Goal: Information Seeking & Learning: Learn about a topic

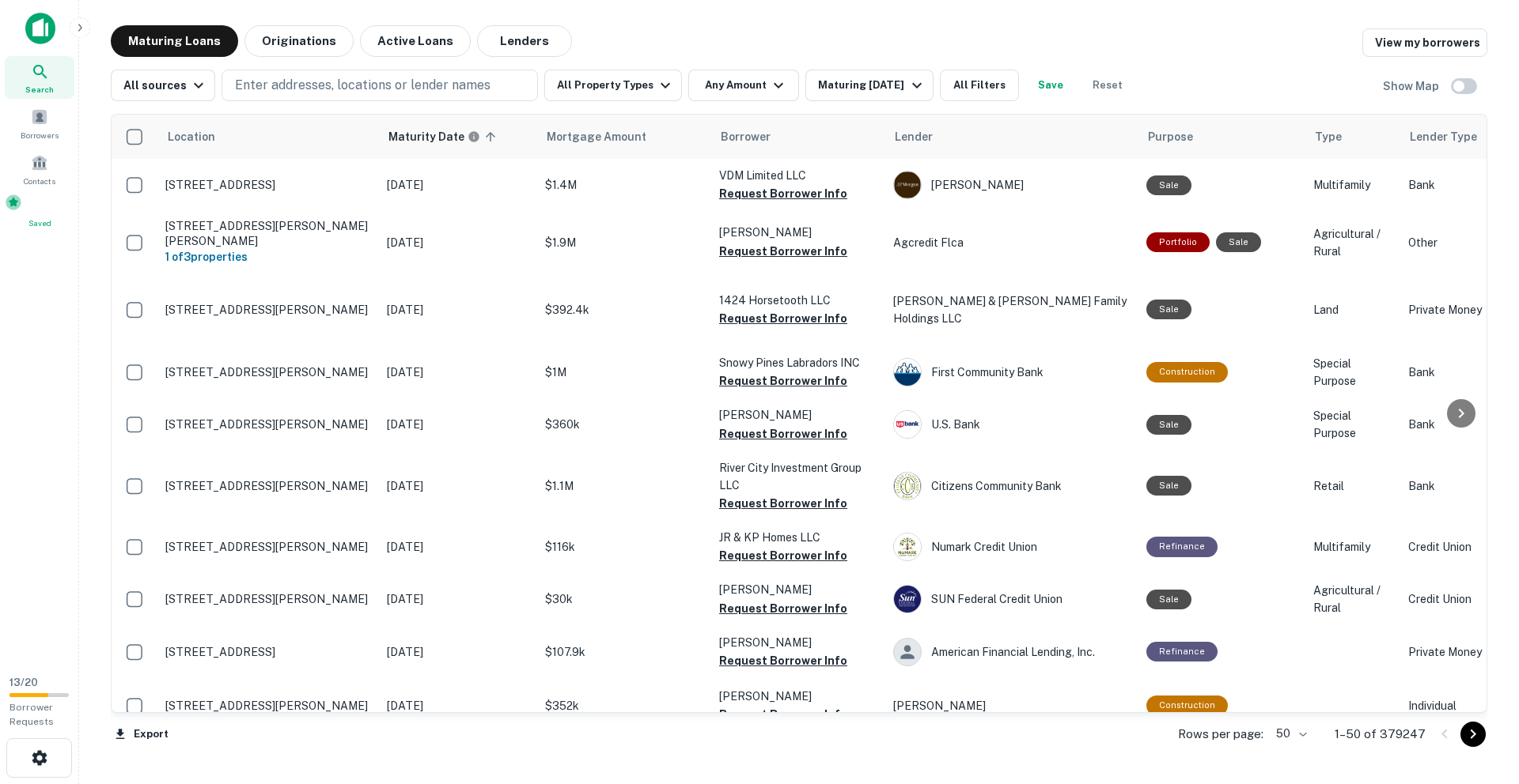
click at [22, 211] on span at bounding box center [13, 202] width 17 height 17
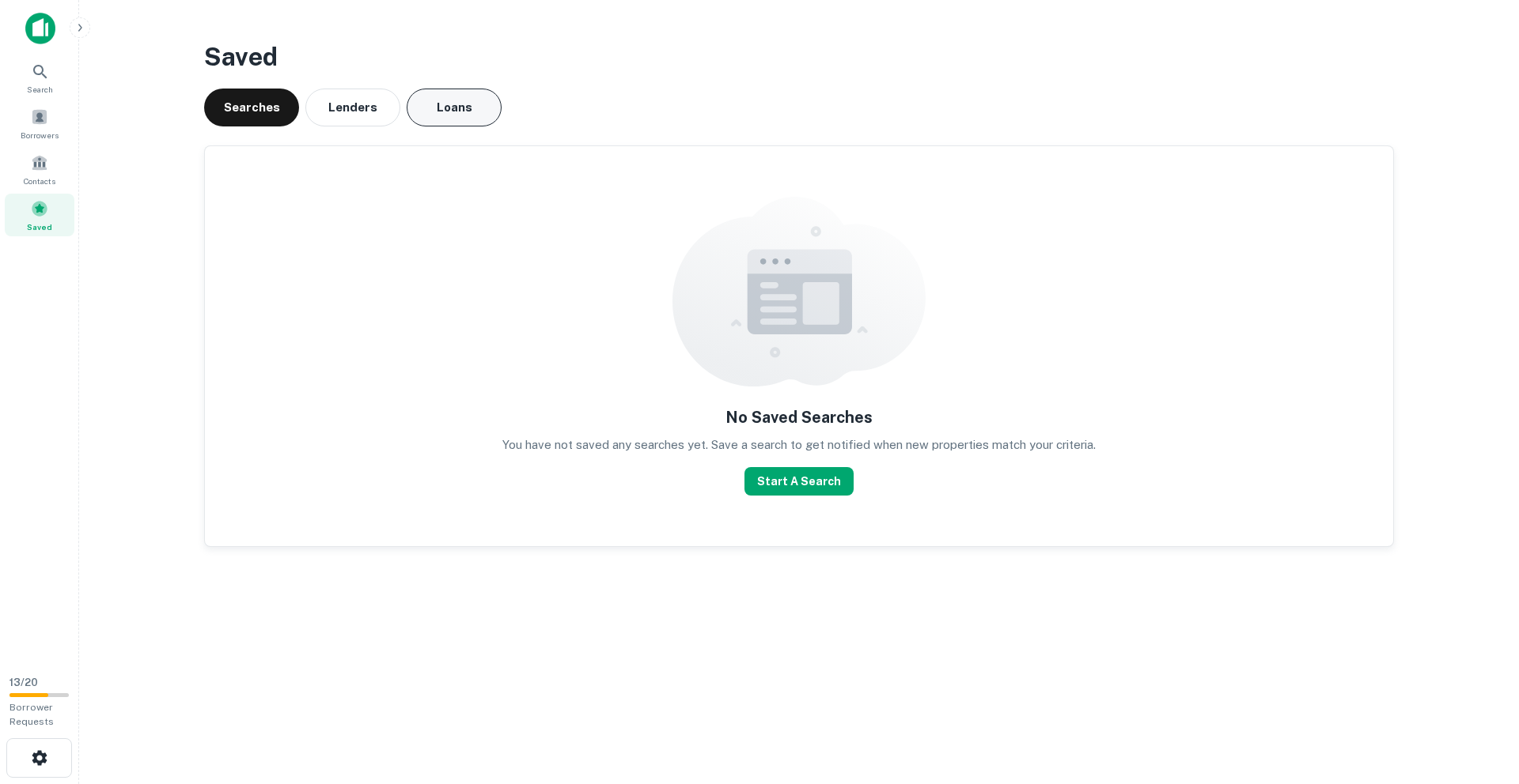
click at [448, 119] on button "Loans" at bounding box center [454, 107] width 95 height 38
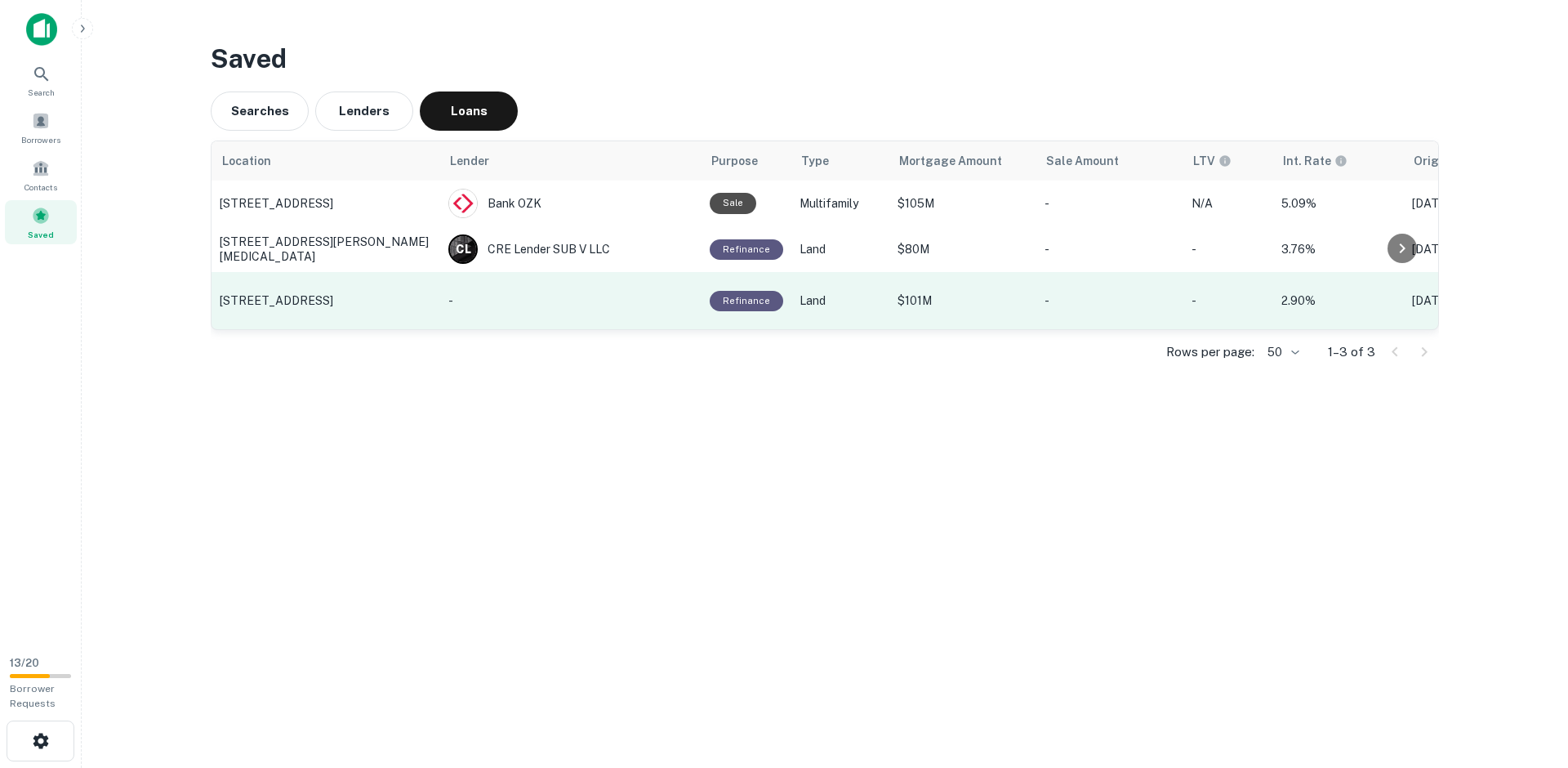
click at [319, 302] on p "788 NE 23rd St, Miami, FL" at bounding box center [325, 300] width 212 height 14
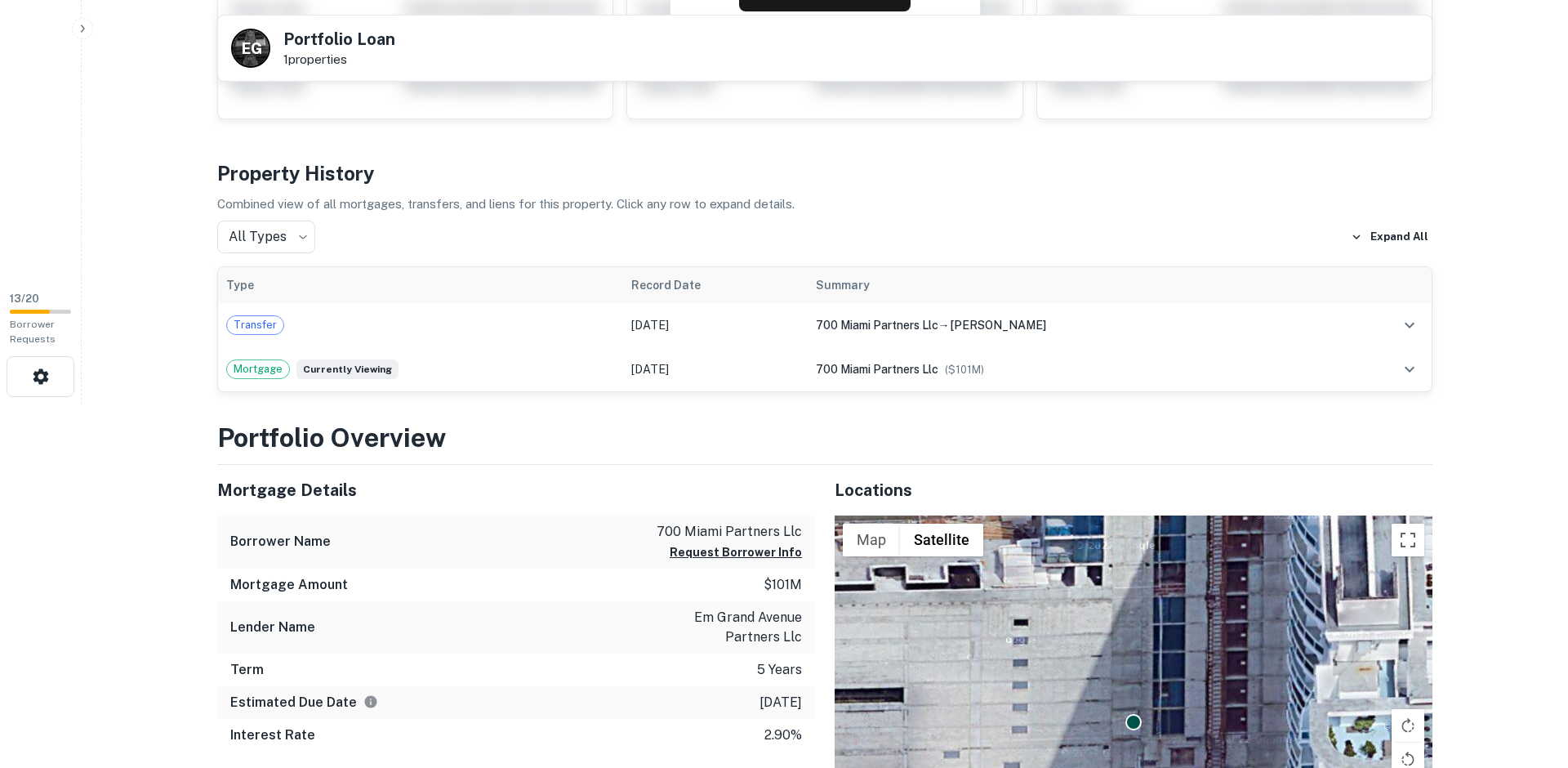
scroll to position [335, 0]
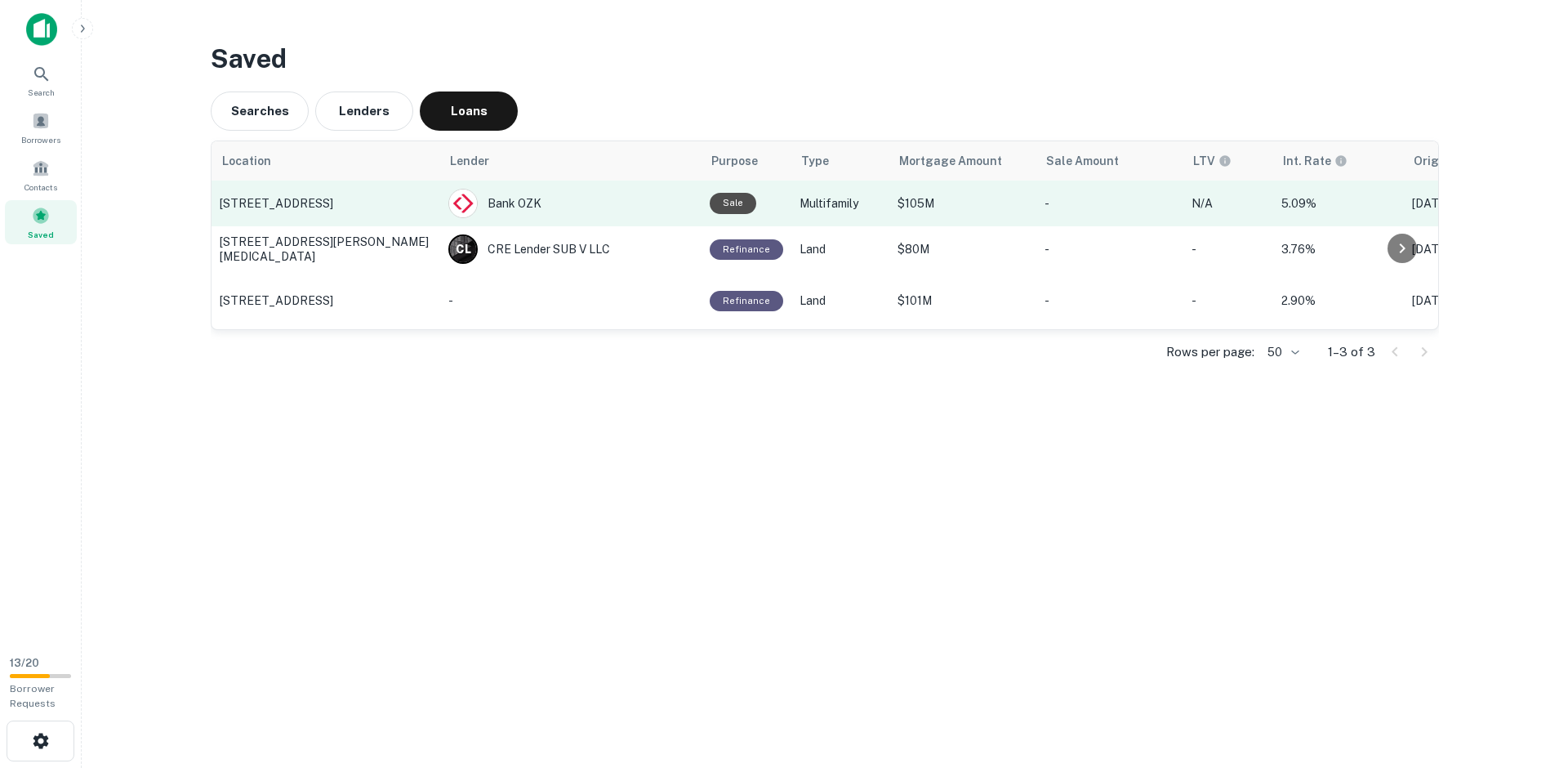
click at [316, 209] on p "2121 N Bayshore Dr, Miami, FL" at bounding box center [325, 203] width 212 height 14
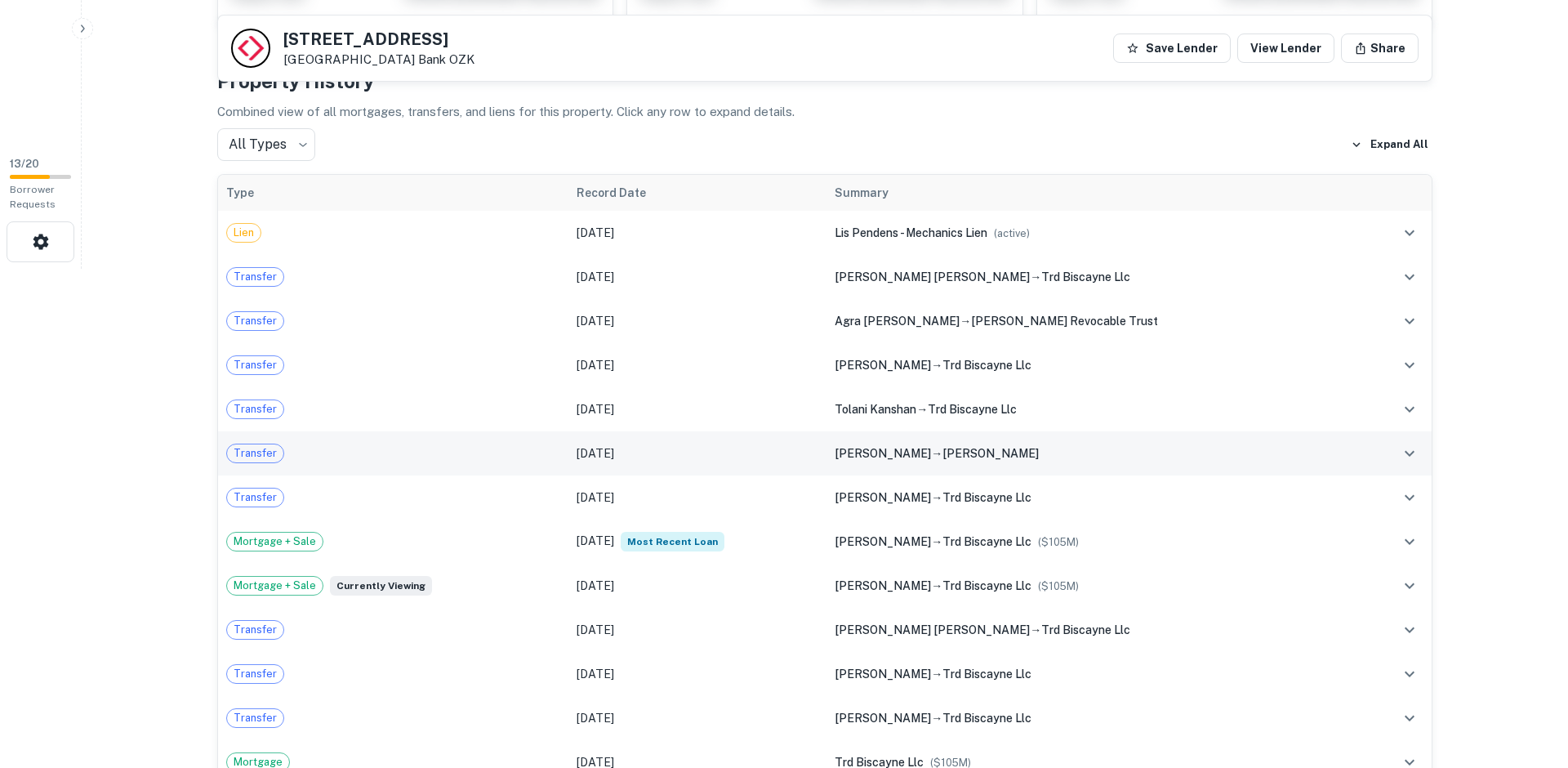
scroll to position [375, 0]
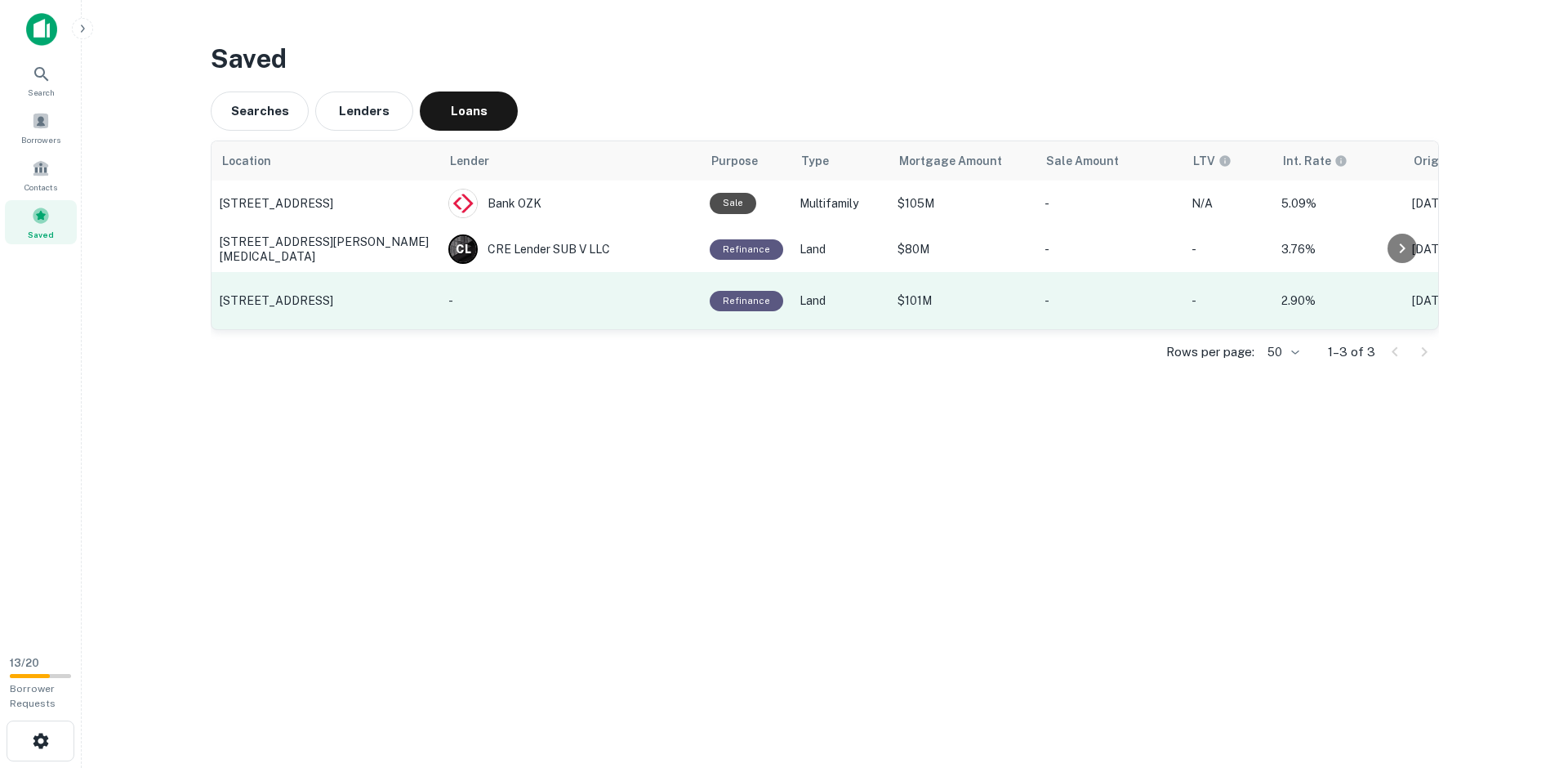
click at [333, 308] on td "788 NE 23rd St, Miami, FL" at bounding box center [325, 301] width 229 height 57
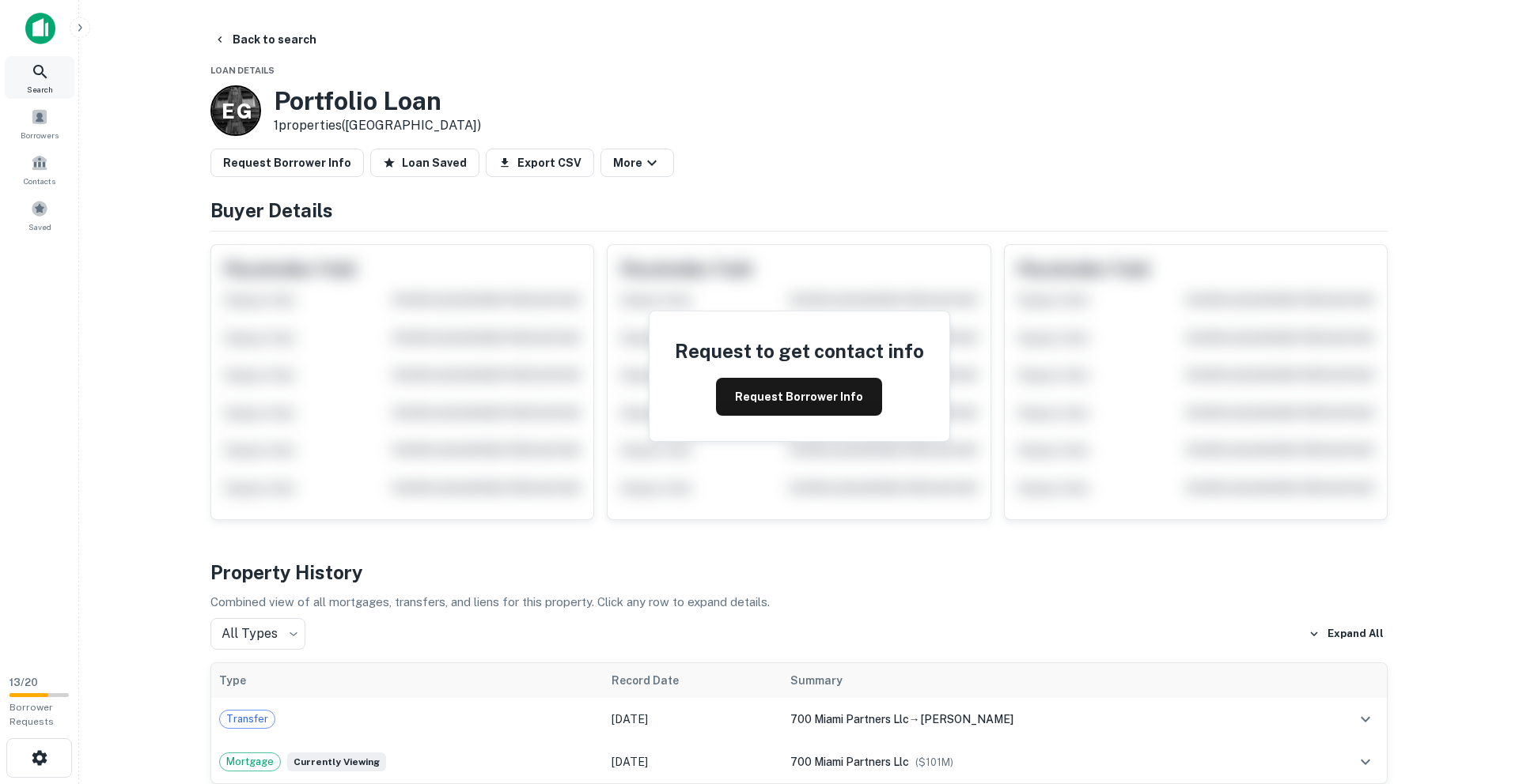
click at [34, 74] on icon at bounding box center [40, 71] width 19 height 19
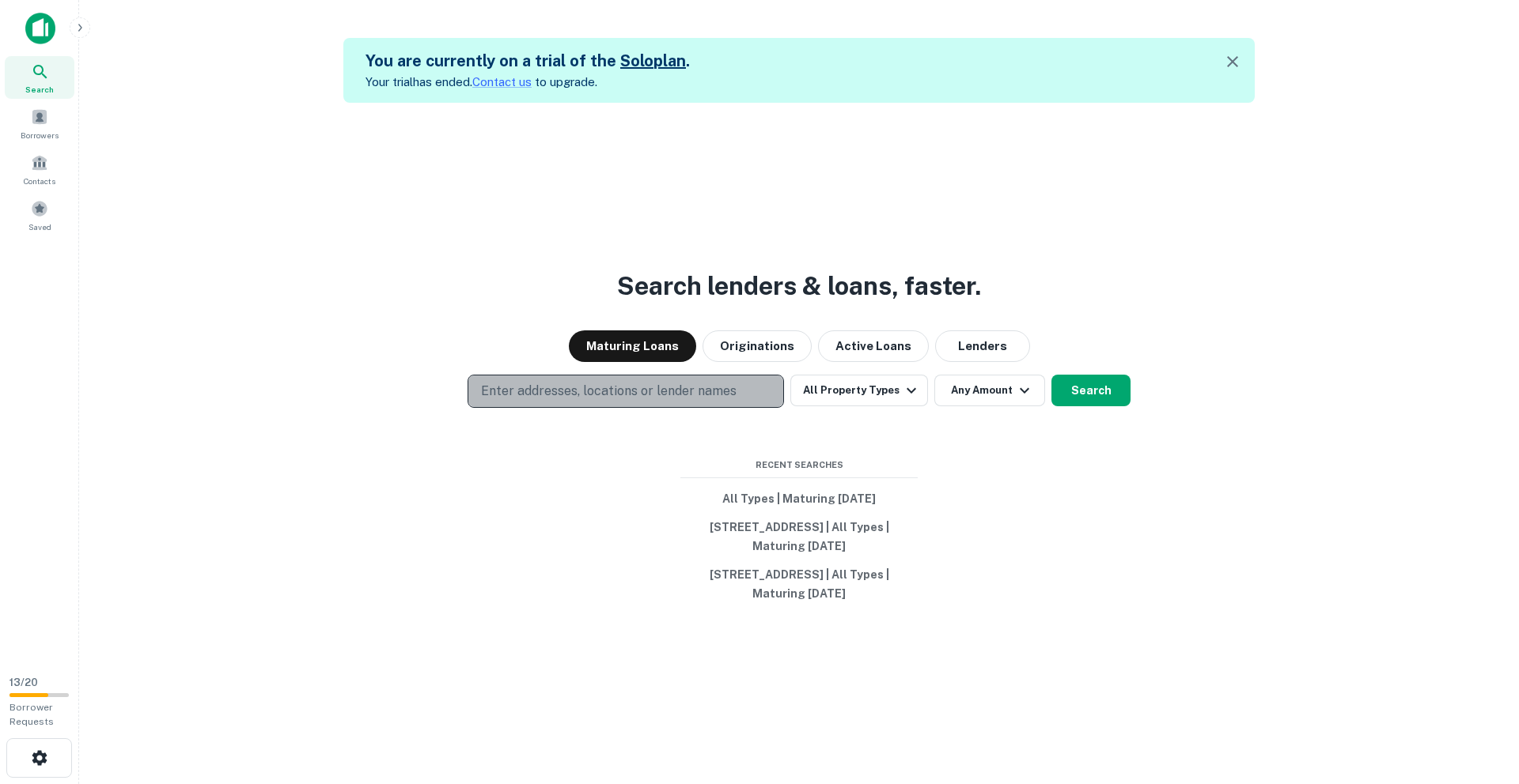
click at [612, 386] on p "Enter addresses, locations or lender names" at bounding box center [609, 391] width 255 height 19
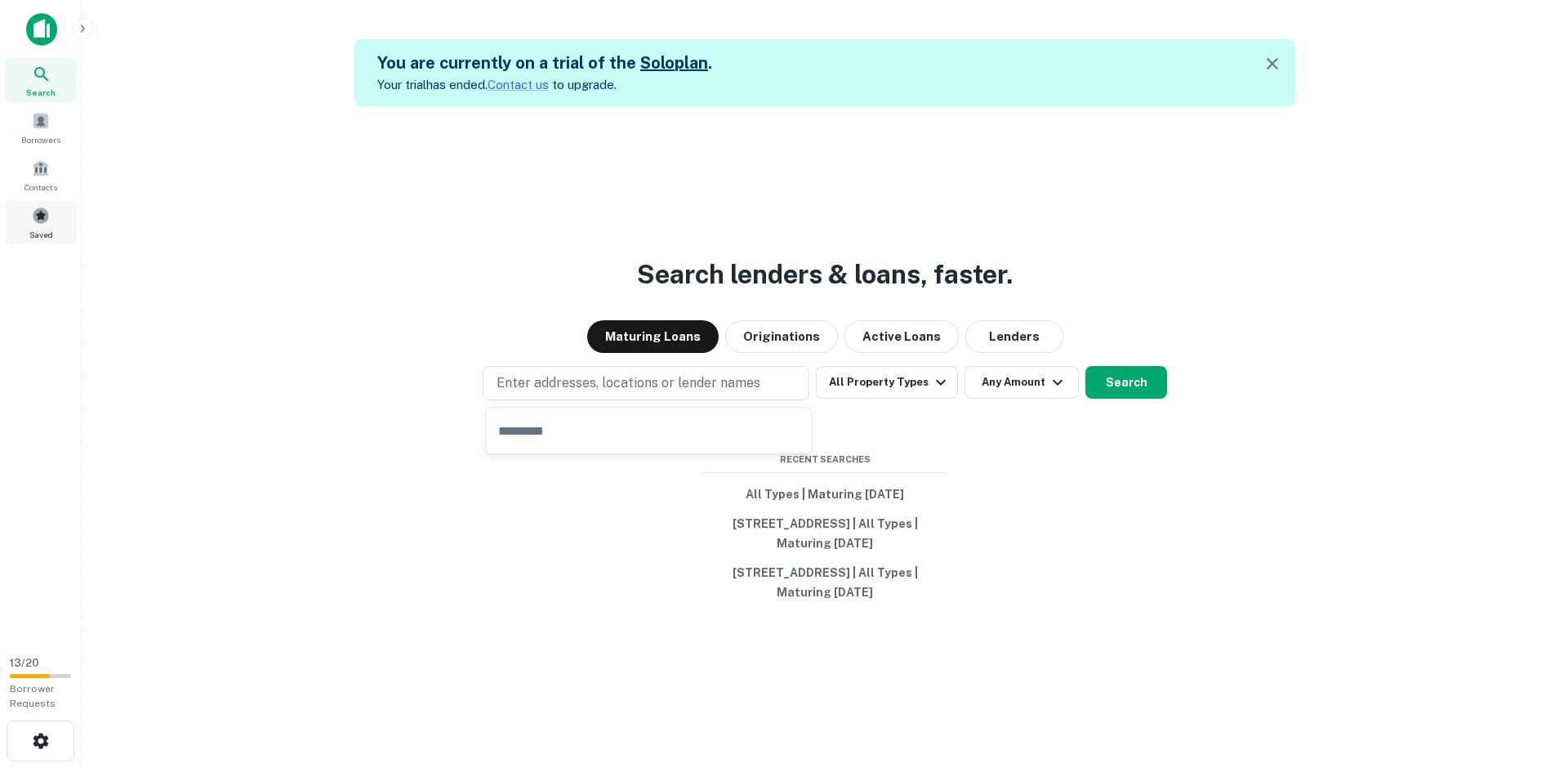
click at [43, 211] on span at bounding box center [41, 215] width 18 height 18
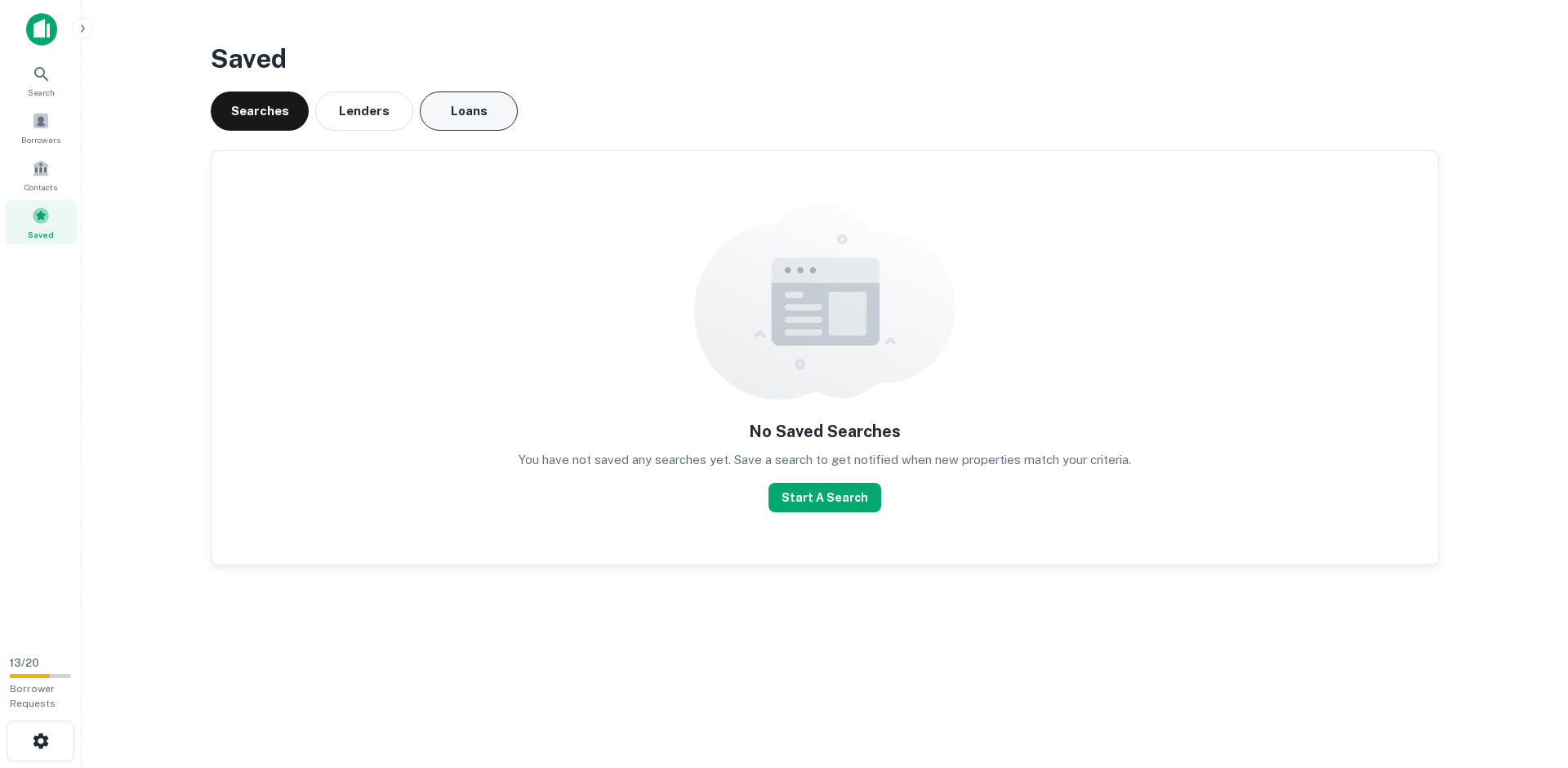
click at [473, 117] on button "Loans" at bounding box center [469, 111] width 98 height 39
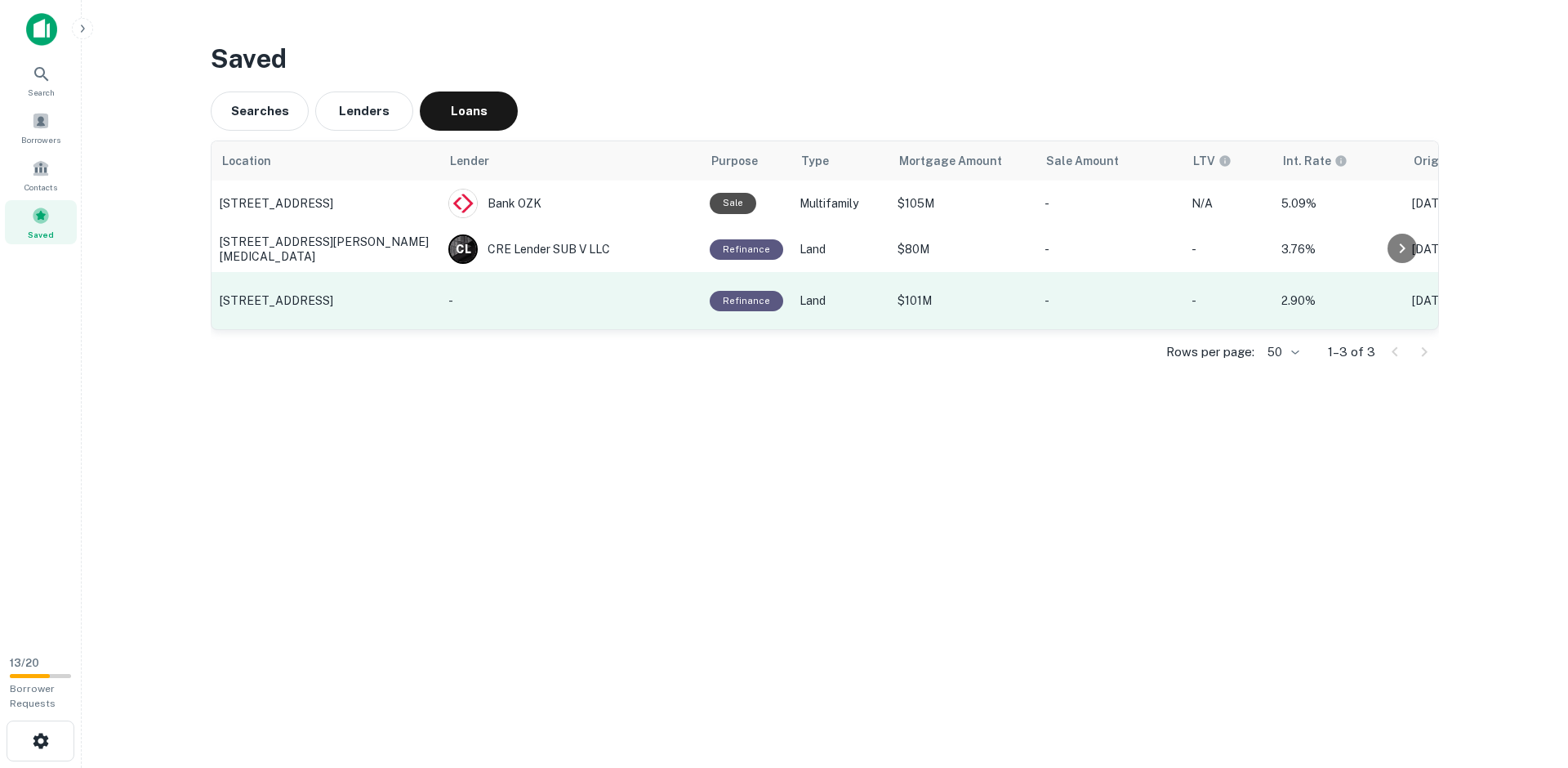
click at [289, 300] on p "788 NE 23rd St, Miami, FL" at bounding box center [325, 300] width 212 height 14
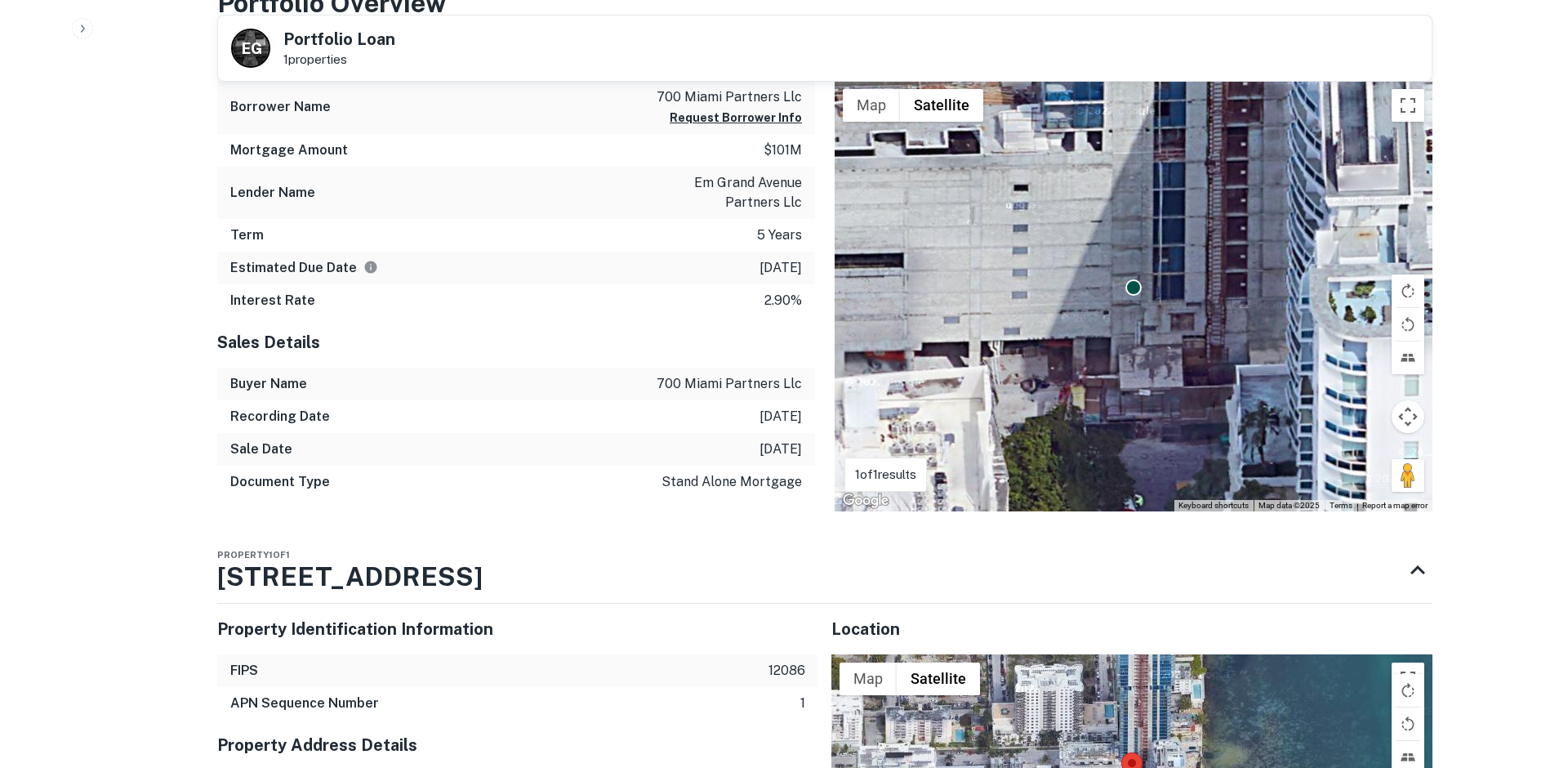
scroll to position [797, 0]
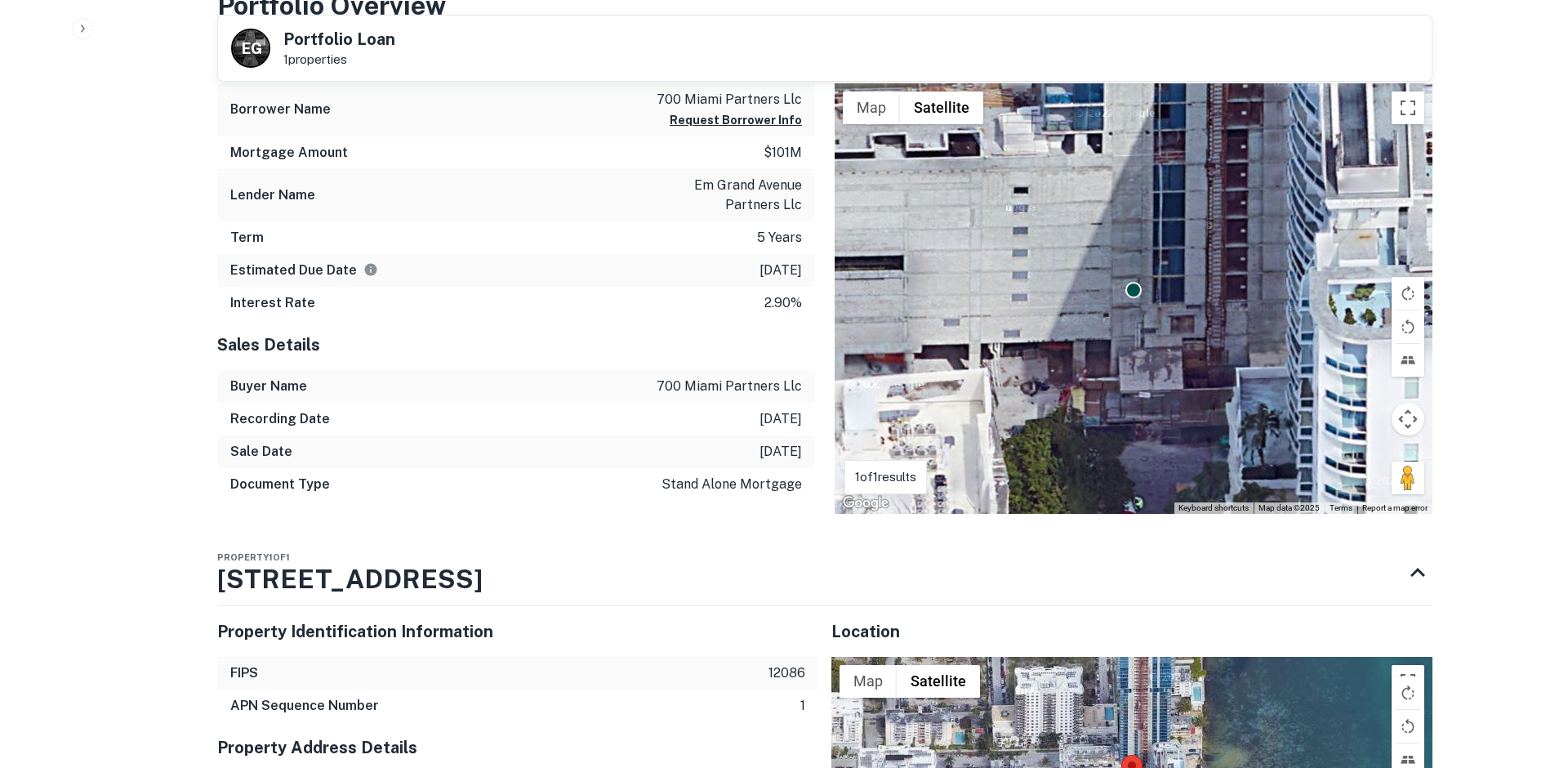
drag, startPoint x: 735, startPoint y: 267, endPoint x: 803, endPoint y: 267, distance: 68.0
click at [803, 267] on div "Estimated Due Date 5/26/2026" at bounding box center [516, 270] width 598 height 33
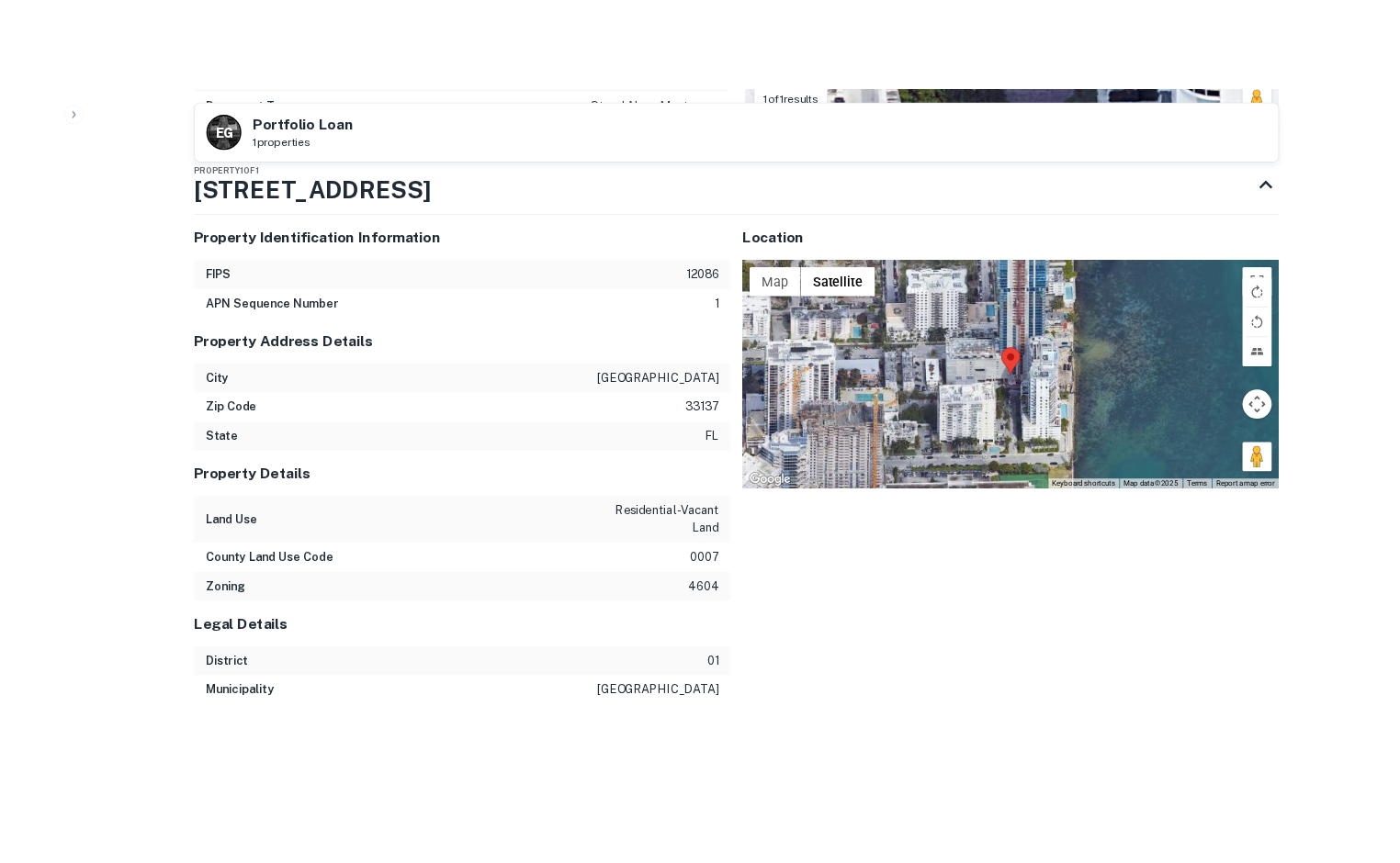
scroll to position [1418, 0]
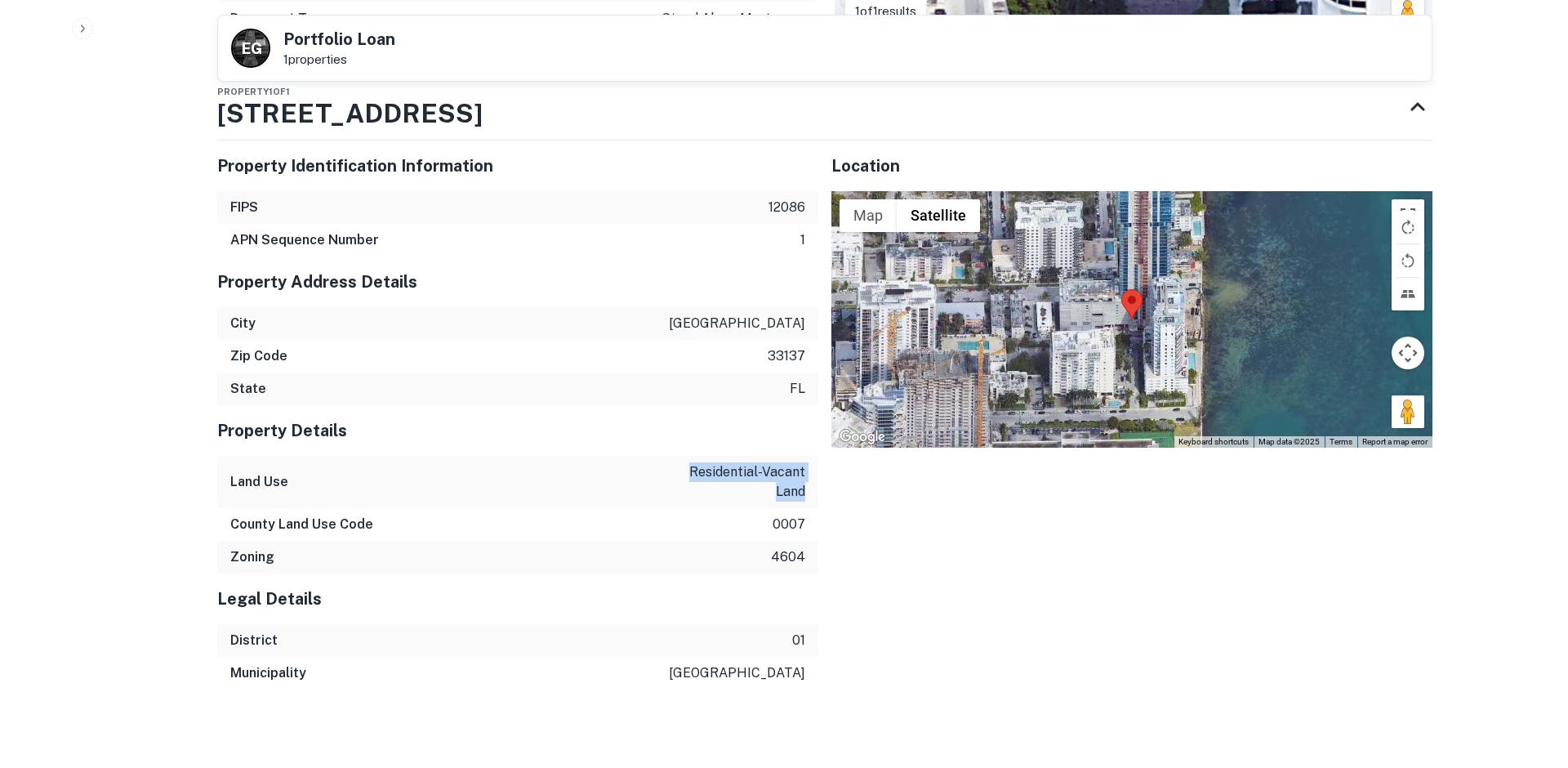
drag, startPoint x: 660, startPoint y: 473, endPoint x: 817, endPoint y: 470, distance: 157.0
click at [817, 470] on div "Land Use residential-vacant land" at bounding box center [518, 482] width 601 height 52
click at [830, 505] on div "Location ← Move left → Move right ↑ Move up ↓ Move down + Zoom in - Zoom out Ho…" at bounding box center [1125, 408] width 614 height 562
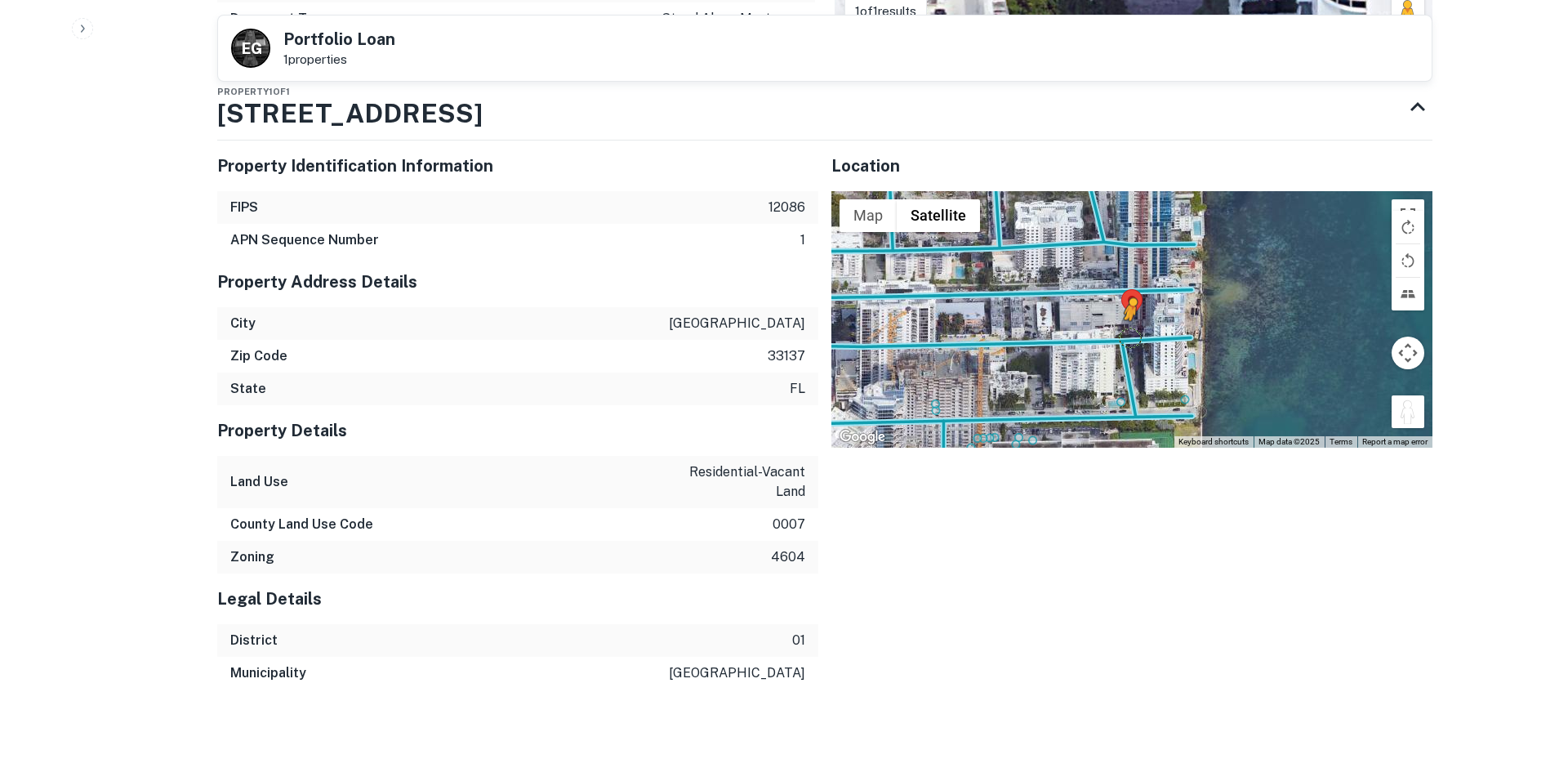
drag, startPoint x: 1413, startPoint y: 413, endPoint x: 1129, endPoint y: 339, distance: 293.5
click at [1129, 338] on div "To activate drag with keyboard, press Alt + Enter. Once in keyboard drag state,…" at bounding box center [1131, 319] width 601 height 257
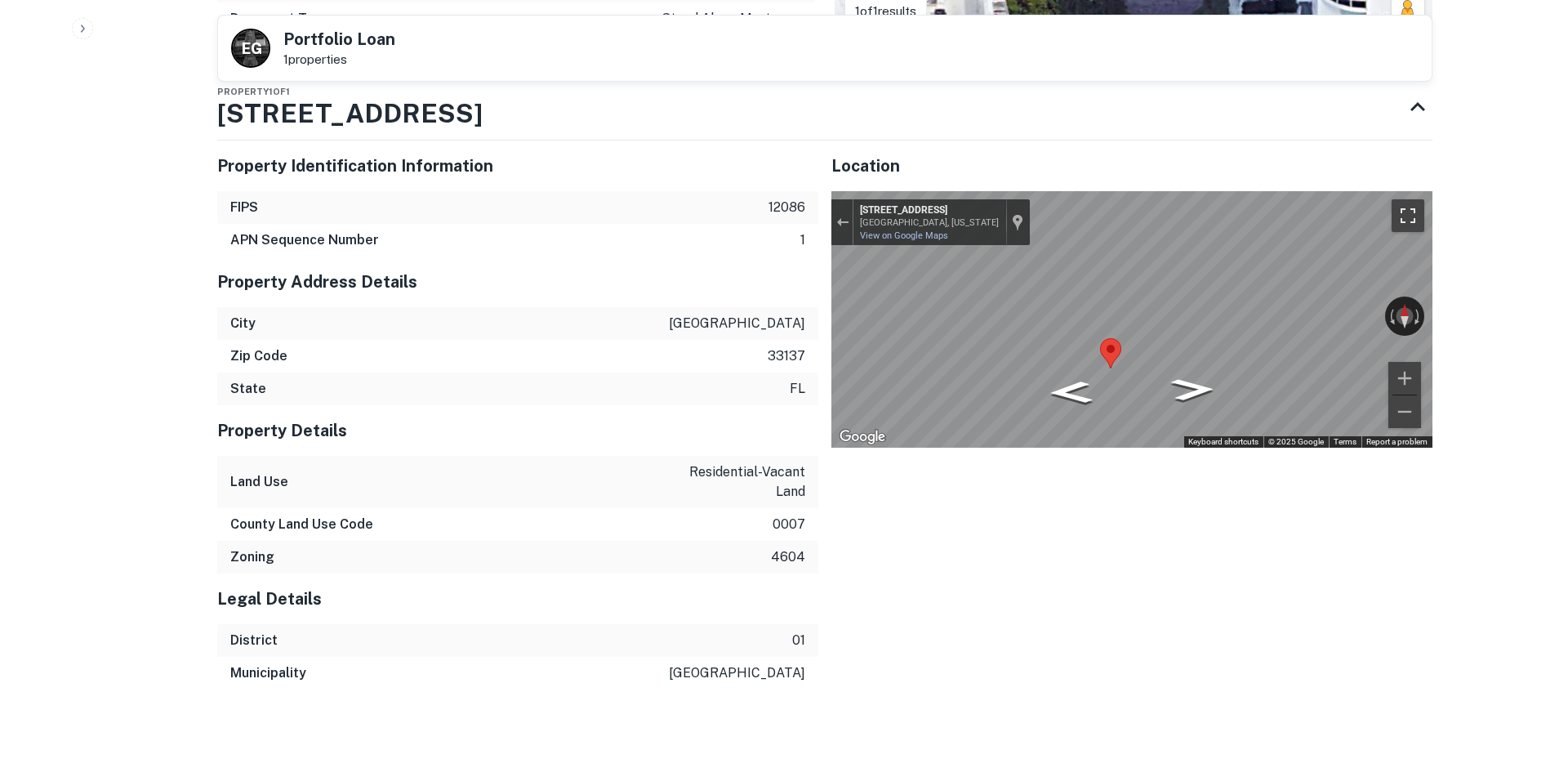
click at [1413, 215] on button "Toggle fullscreen view" at bounding box center [1408, 215] width 33 height 33
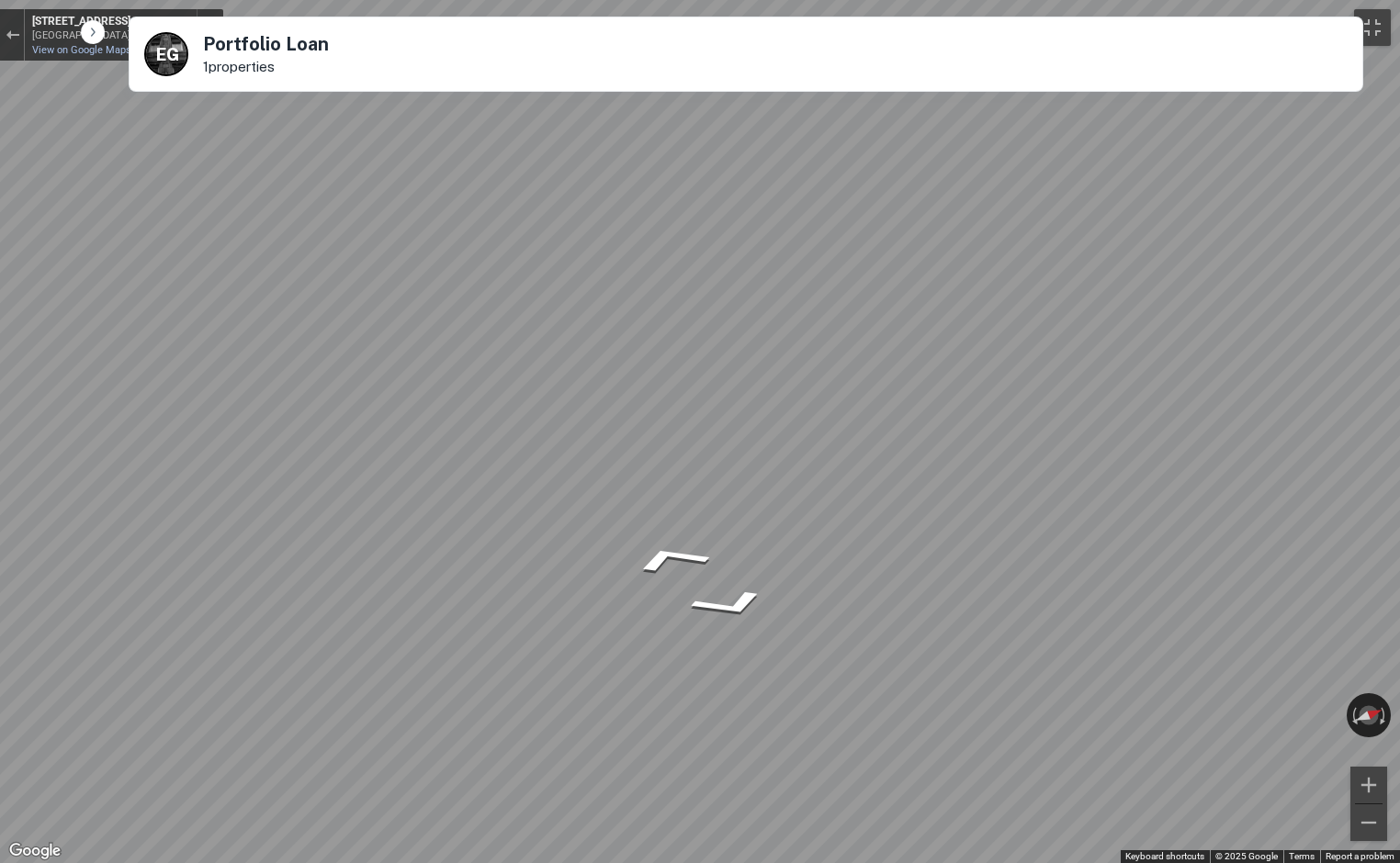
click at [662, 549] on icon "Go West, NE 22nd Terrace" at bounding box center [670, 558] width 135 height 45
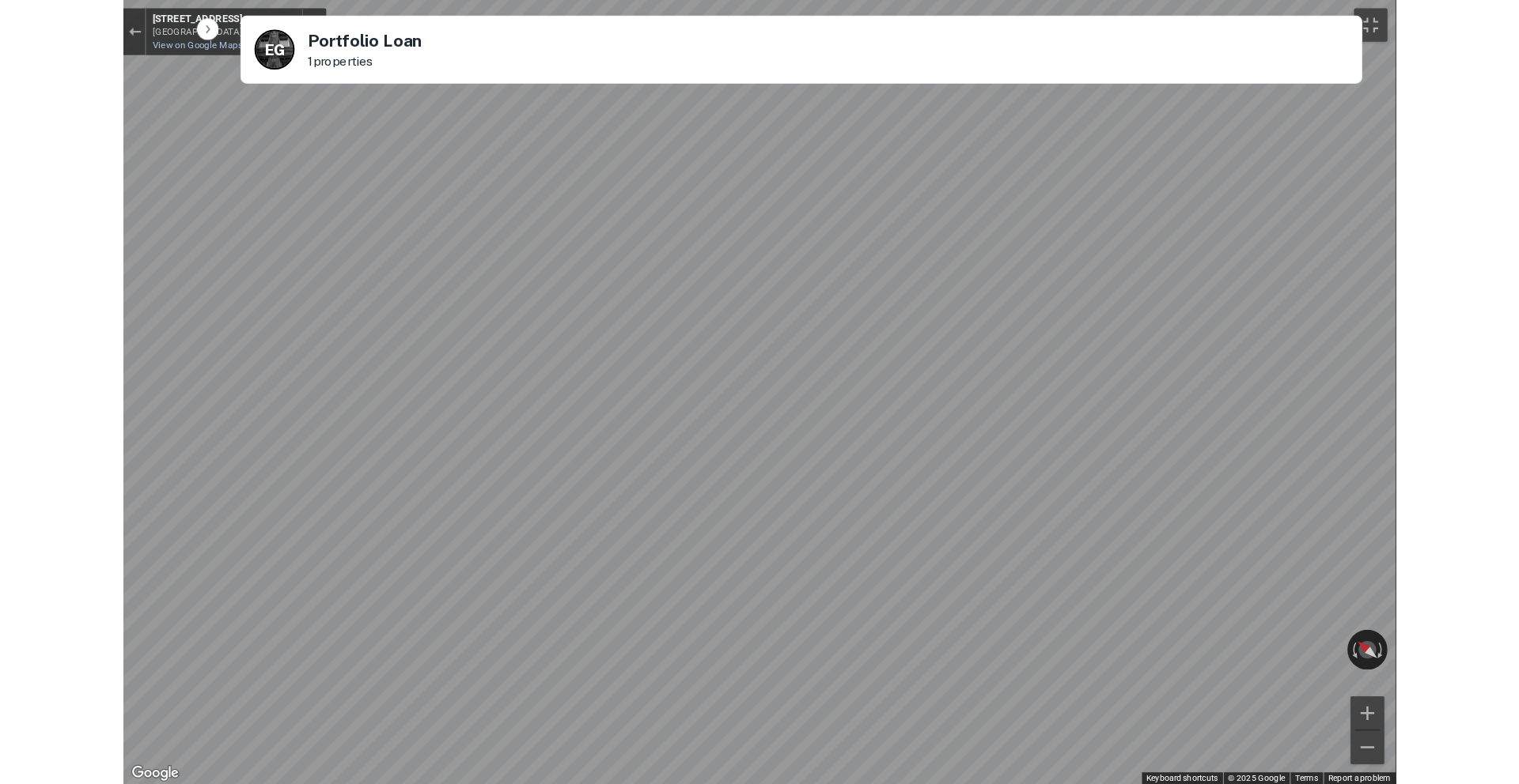
scroll to position [1111, 0]
